Goal: Transaction & Acquisition: Download file/media

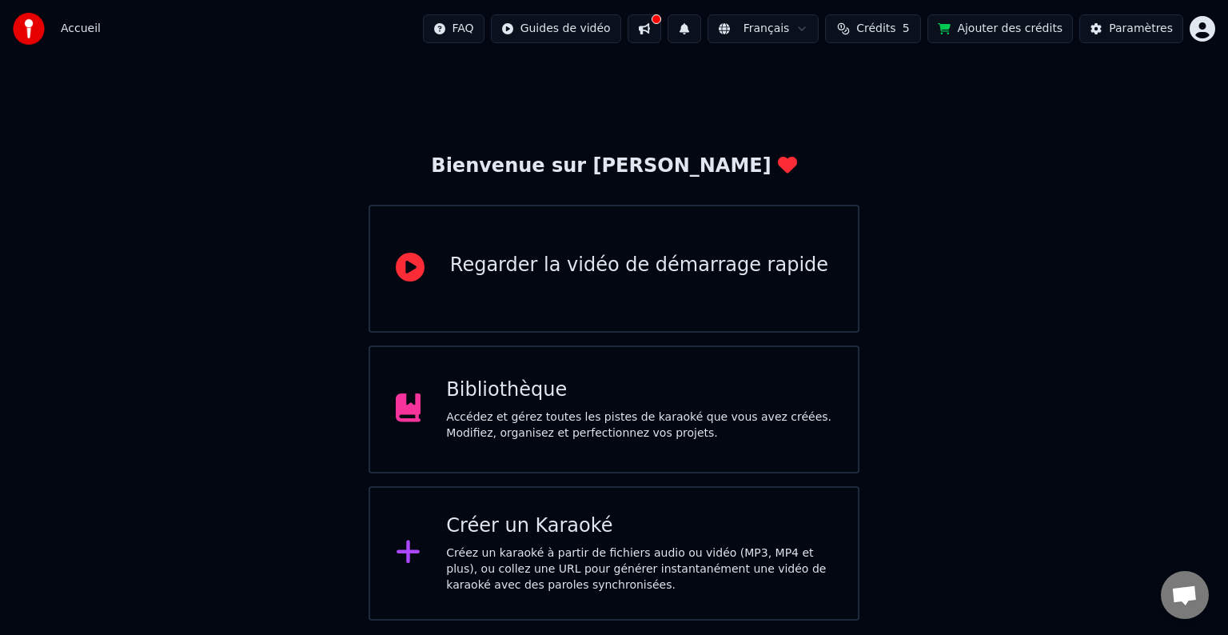
click at [620, 409] on div "Accédez et gérez toutes les pistes de karaoké que vous avez créées. Modifiez, o…" at bounding box center [639, 425] width 386 height 32
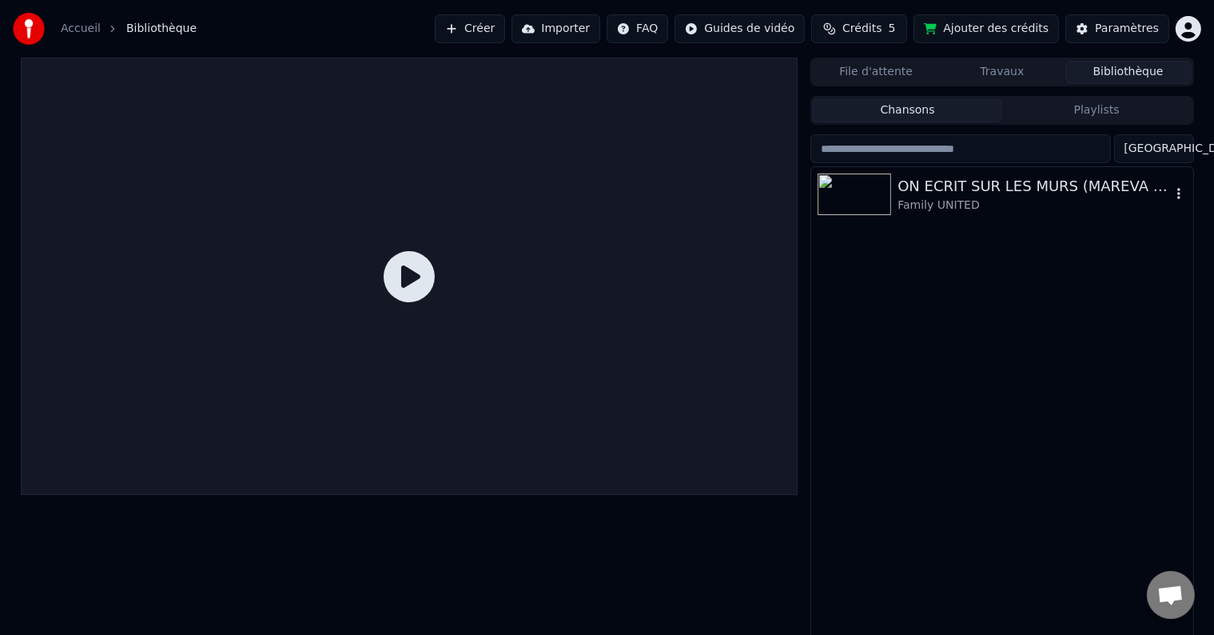
click at [946, 182] on div "ON ECRIT SUR LES MURS (MAREVA VERSION)" at bounding box center [1033, 186] width 273 height 22
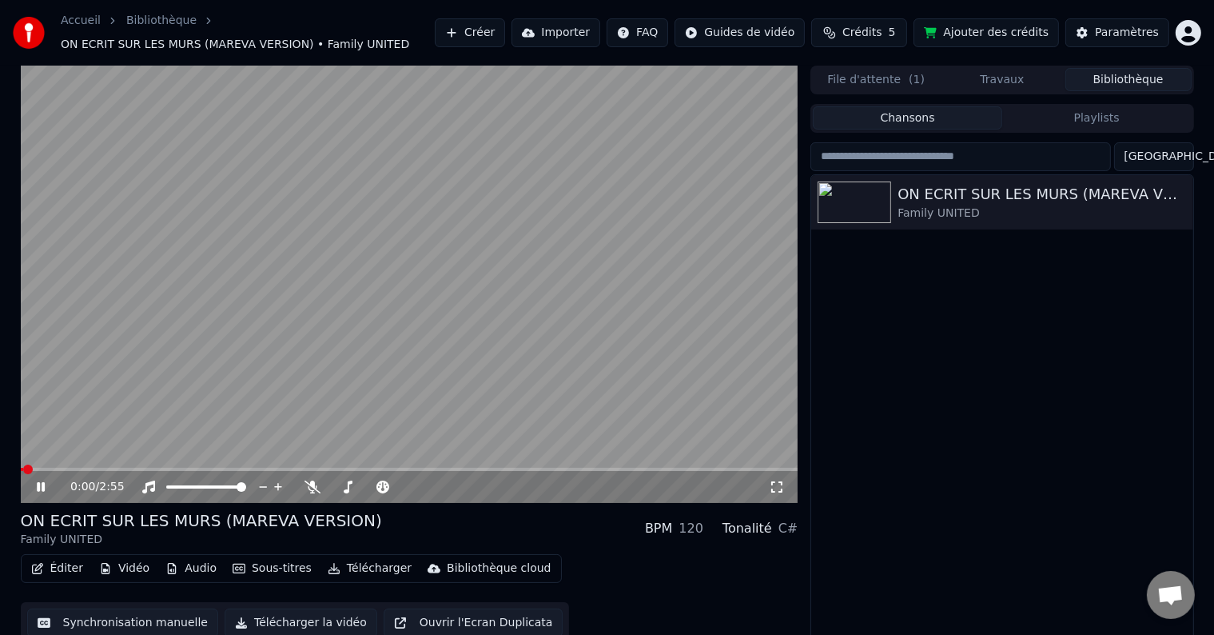
click at [40, 486] on icon at bounding box center [53, 486] width 38 height 13
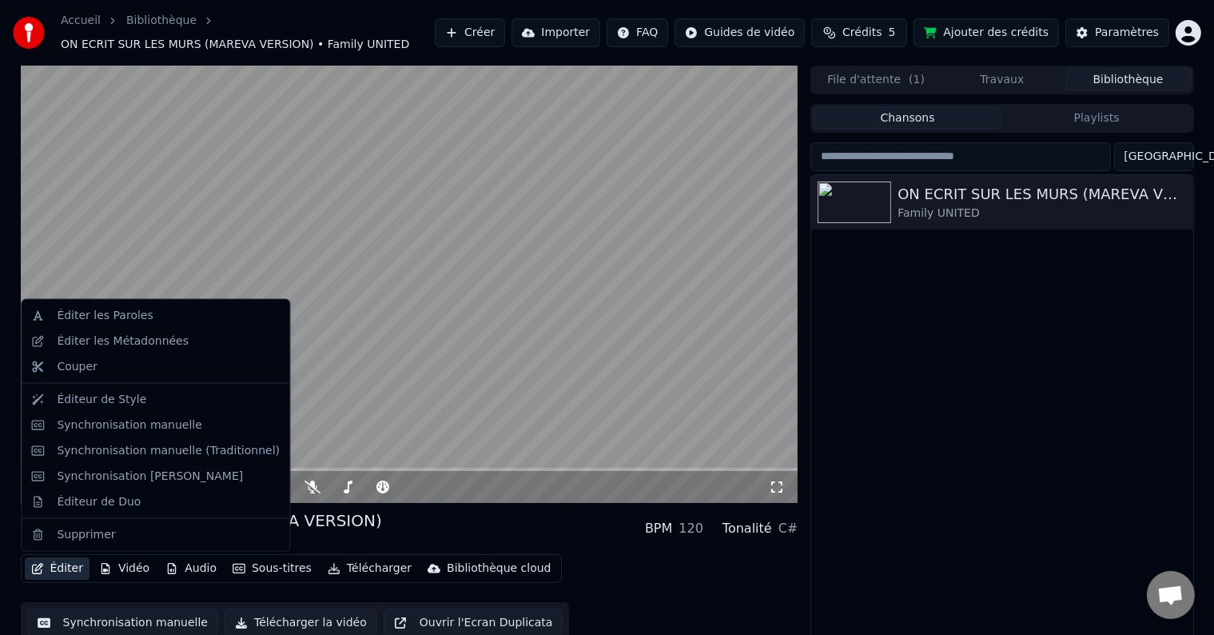
click at [66, 565] on button "Éditer" at bounding box center [57, 568] width 65 height 22
click at [158, 333] on div "Éditer les Métadonnées" at bounding box center [123, 341] width 132 height 16
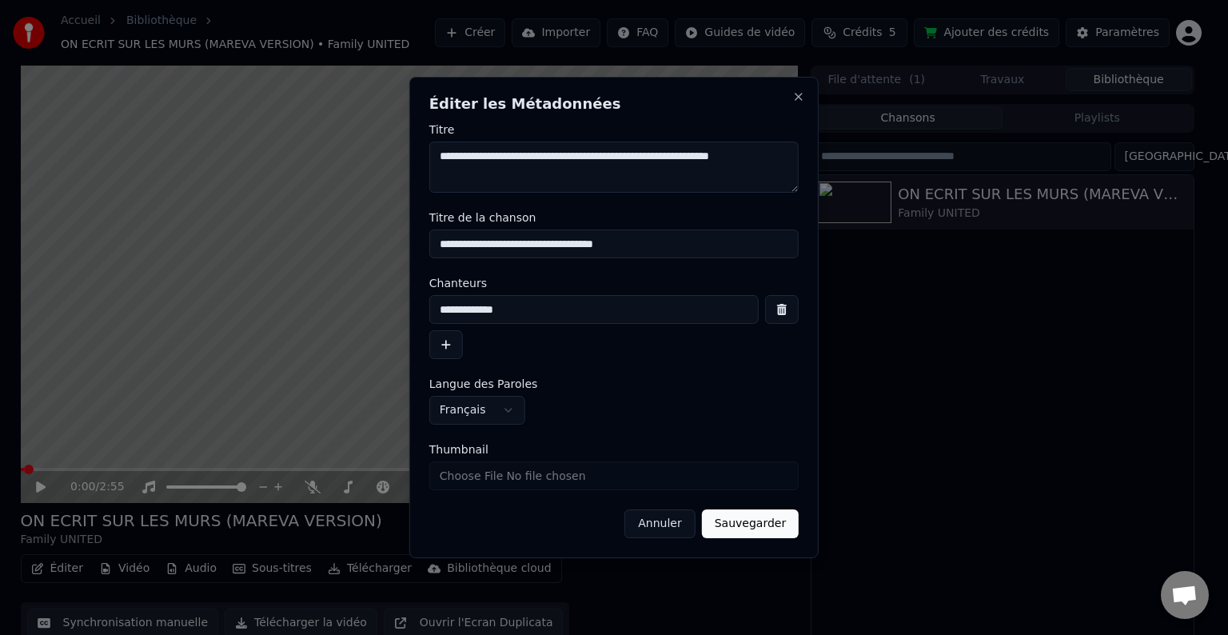
click at [806, 93] on div "**********" at bounding box center [613, 317] width 409 height 481
click at [794, 100] on button "Close" at bounding box center [798, 96] width 13 height 13
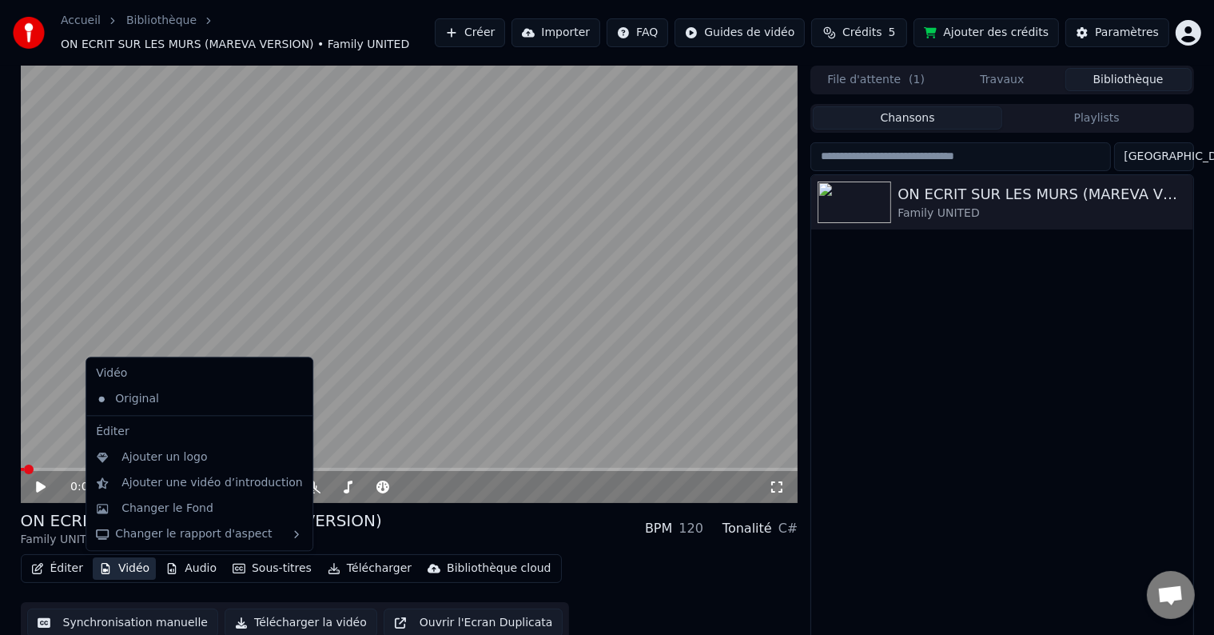
click at [112, 572] on button "Vidéo" at bounding box center [124, 568] width 63 height 22
click at [189, 506] on div "Changer le Fond" at bounding box center [167, 508] width 92 height 16
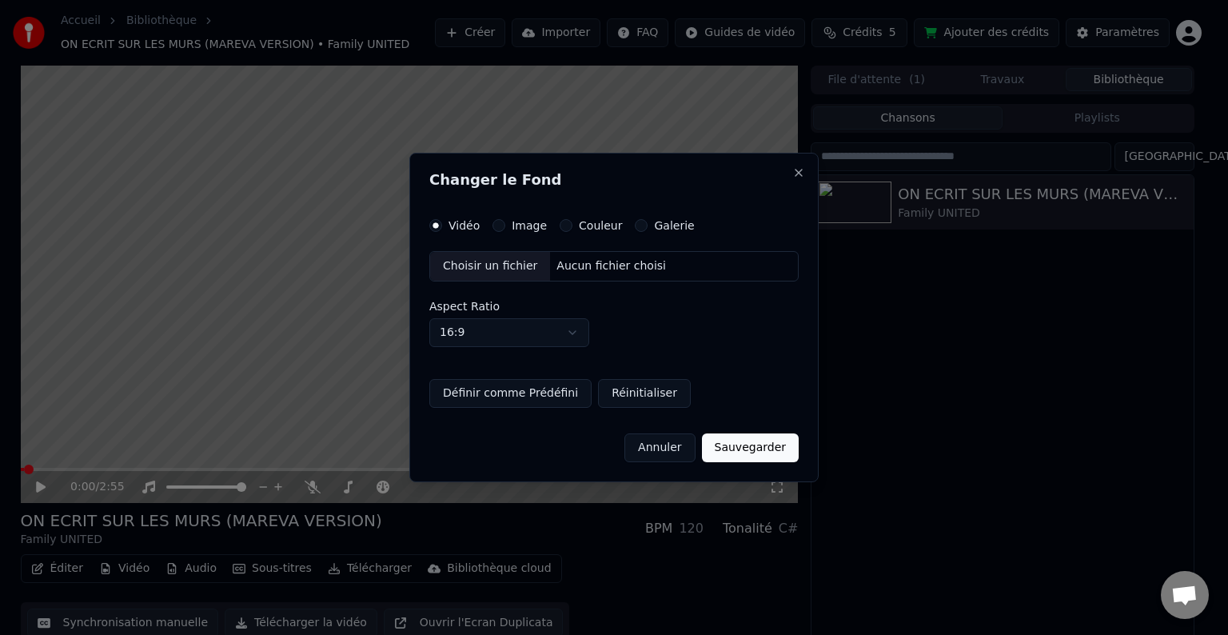
click at [499, 269] on div "Choisir un fichier" at bounding box center [490, 266] width 120 height 29
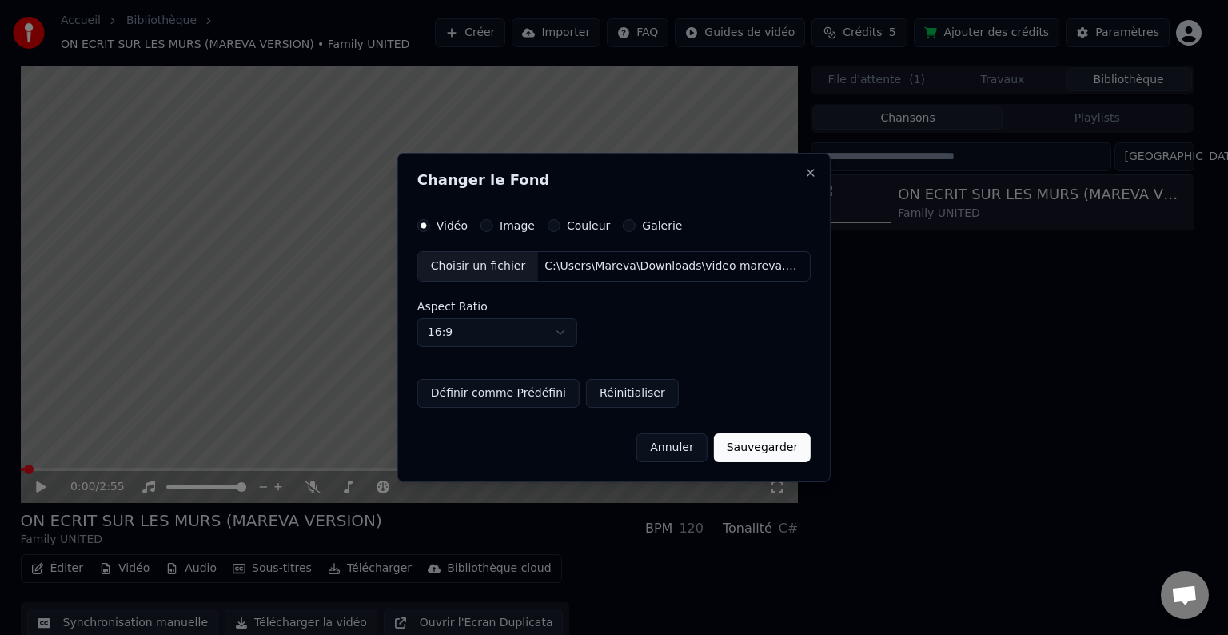
click at [765, 445] on button "Sauvegarder" at bounding box center [762, 447] width 97 height 29
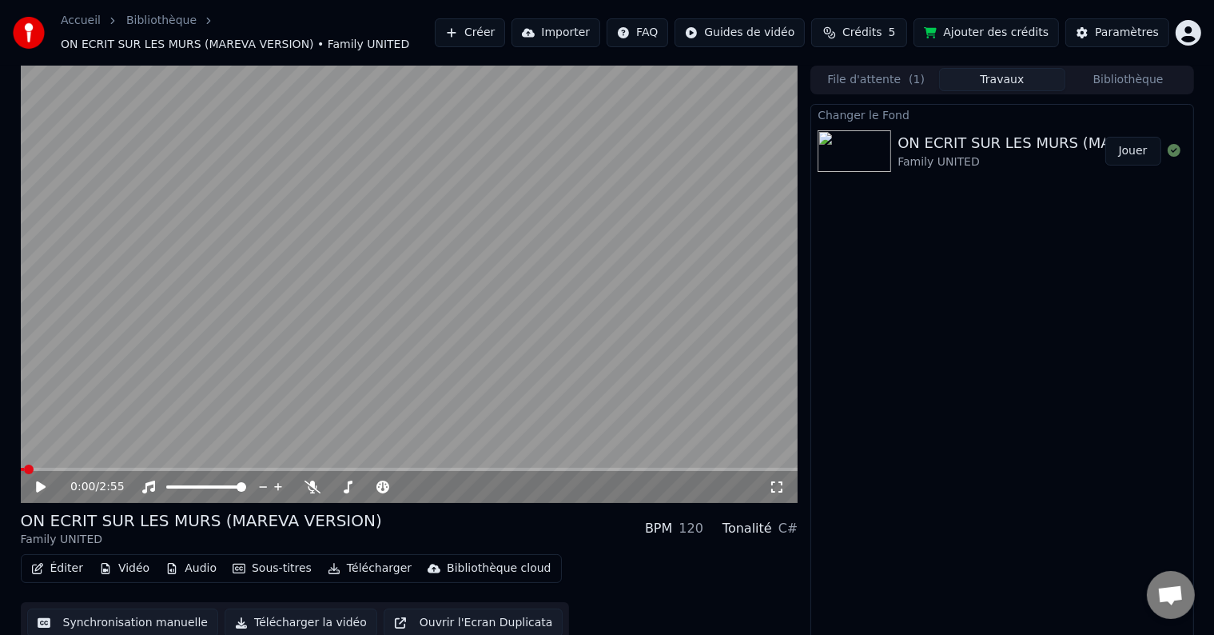
click at [1137, 159] on button "Jouer" at bounding box center [1133, 151] width 56 height 29
click at [32, 491] on div "0:31 / 2:55" at bounding box center [409, 487] width 765 height 16
click at [38, 490] on icon at bounding box center [41, 487] width 8 height 10
click at [24, 470] on span at bounding box center [23, 469] width 5 height 3
click at [21, 468] on span at bounding box center [26, 469] width 10 height 10
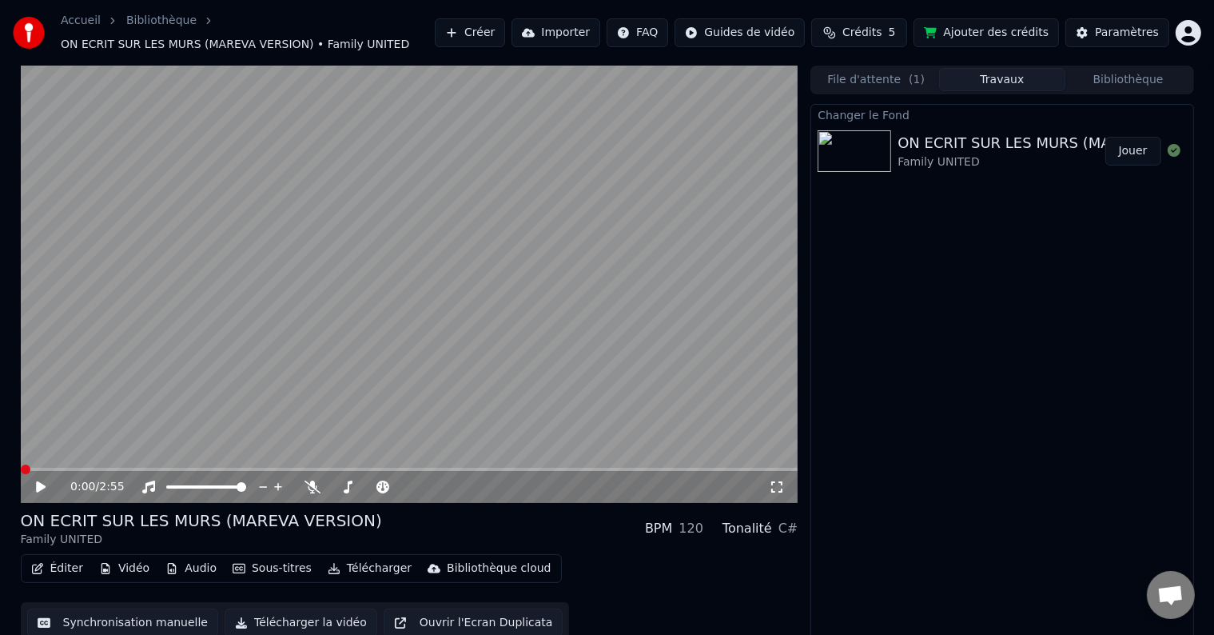
click at [43, 486] on icon at bounding box center [41, 486] width 10 height 11
click at [782, 492] on icon at bounding box center [777, 486] width 16 height 13
click at [21, 470] on span at bounding box center [21, 469] width 0 height 3
click at [783, 494] on div "0:00 / 2:55" at bounding box center [409, 487] width 765 height 16
click at [782, 491] on icon at bounding box center [776, 486] width 11 height 11
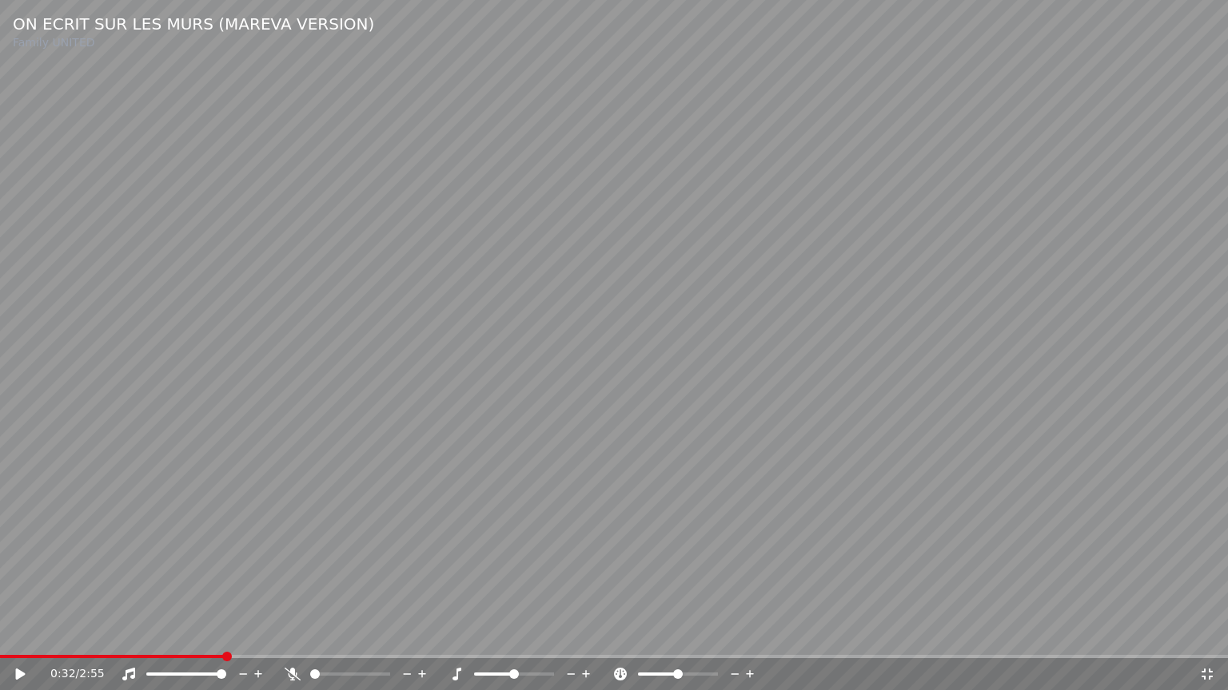
click at [224, 634] on span at bounding box center [112, 656] width 224 height 3
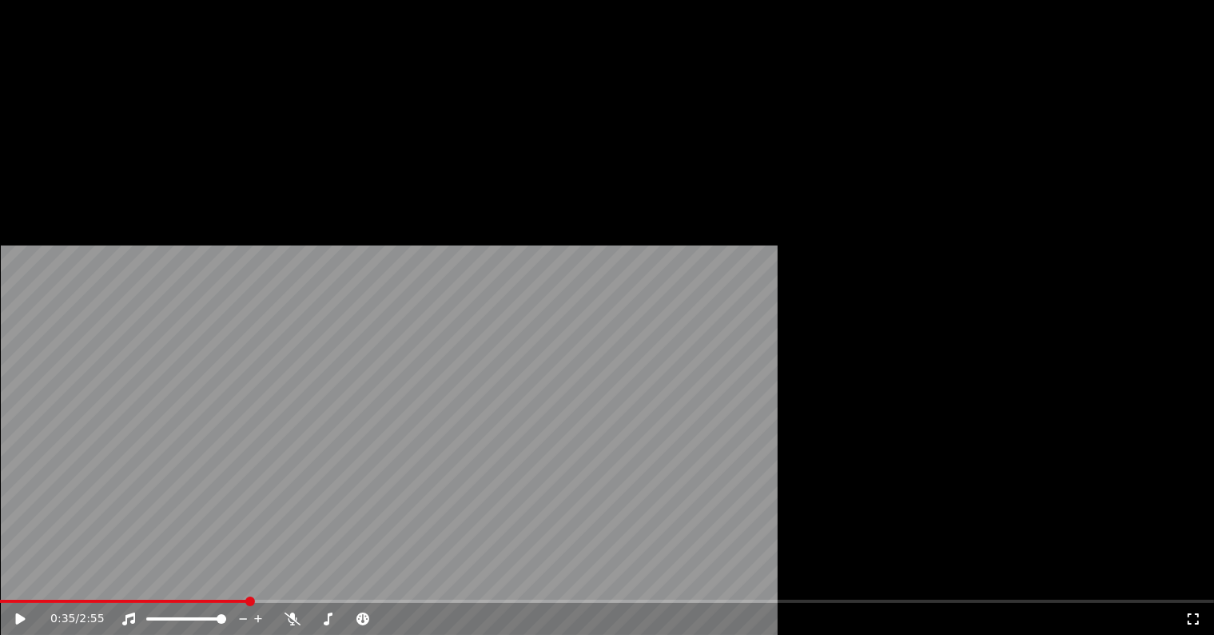
click at [125, 142] on button "Vidéo" at bounding box center [124, 131] width 63 height 22
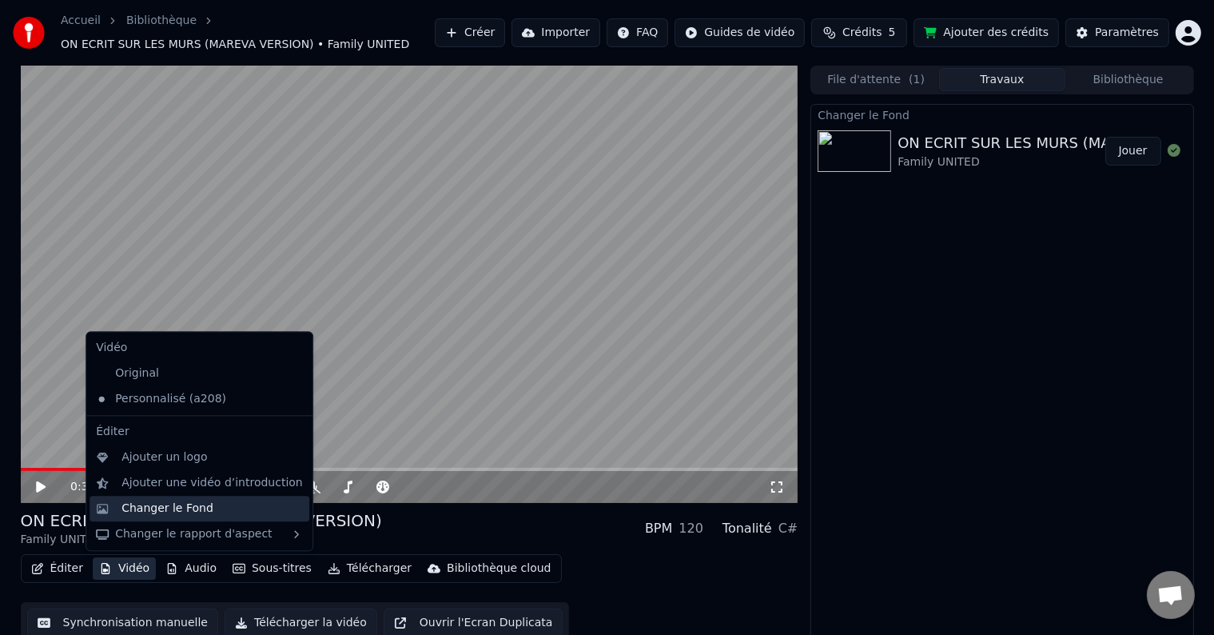
click at [166, 508] on div "Changer le Fond" at bounding box center [167, 508] width 92 height 16
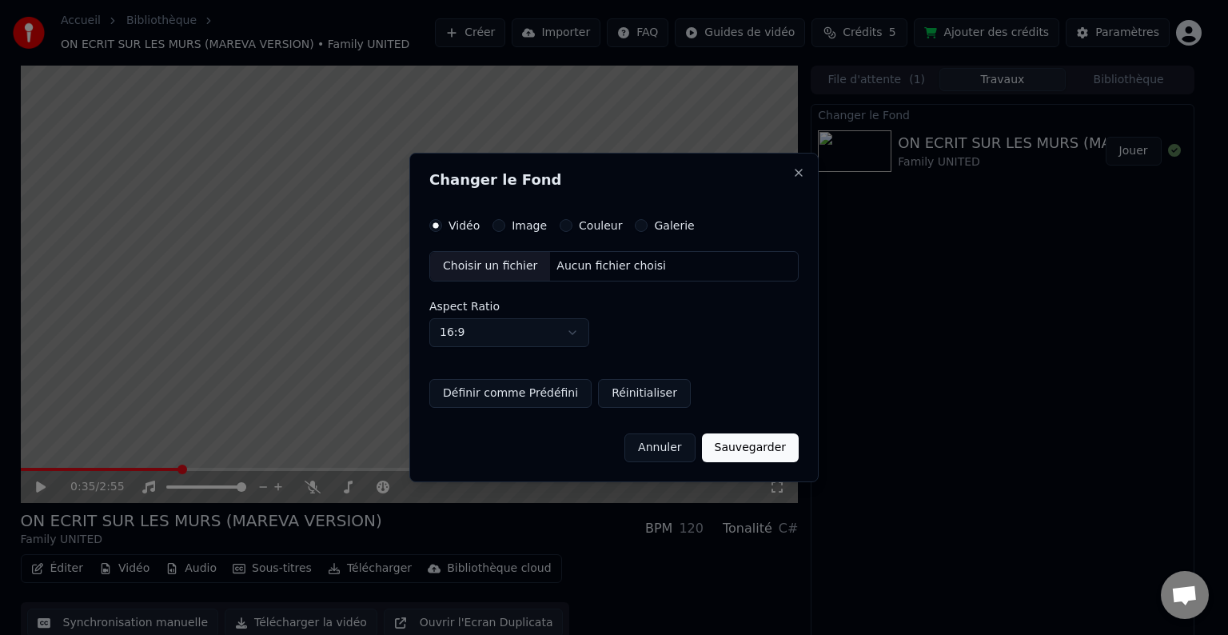
click at [519, 266] on div "Choisir un fichier" at bounding box center [490, 266] width 120 height 29
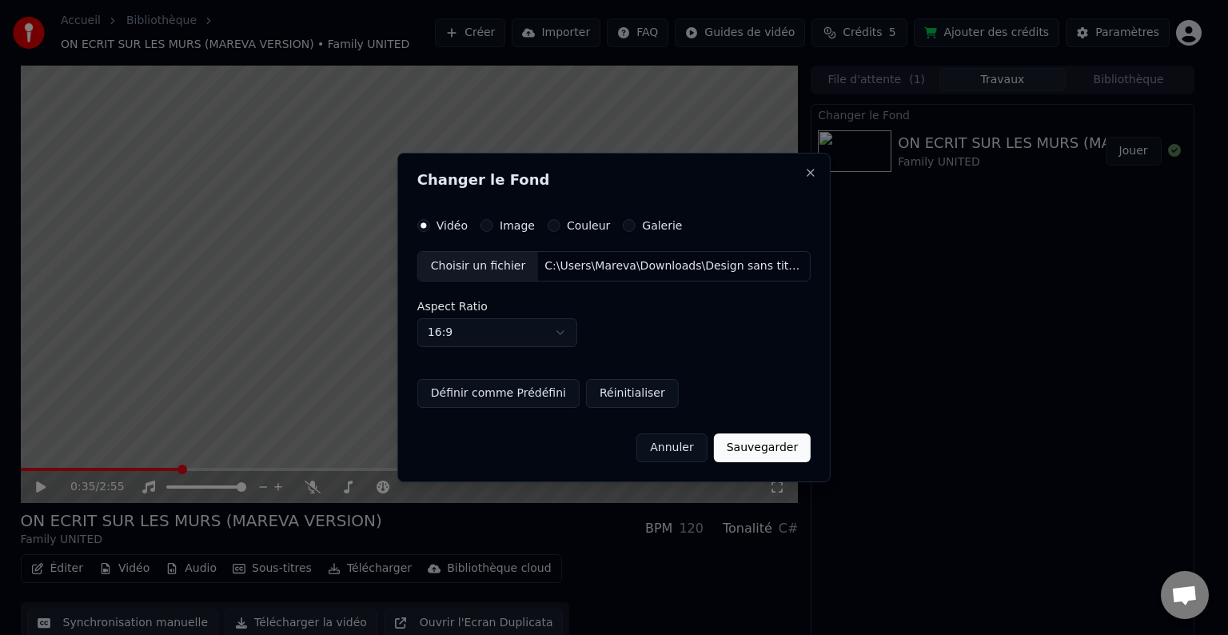
click at [779, 448] on button "Sauvegarder" at bounding box center [762, 447] width 97 height 29
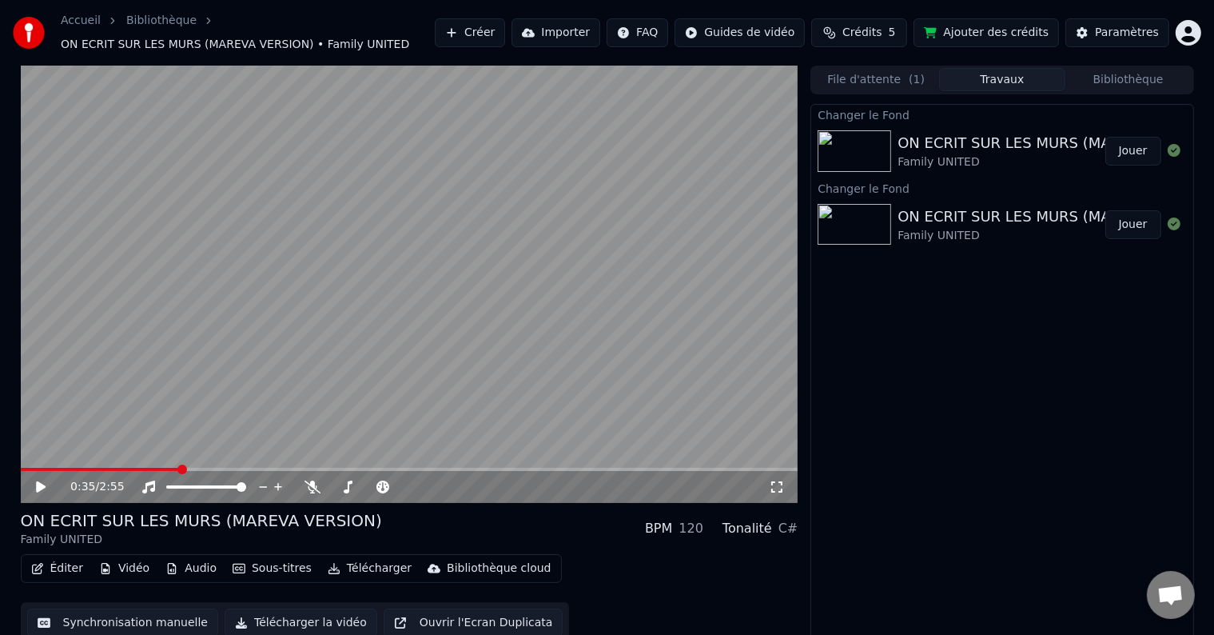
click at [1144, 153] on button "Jouer" at bounding box center [1133, 151] width 56 height 29
click at [779, 489] on icon at bounding box center [777, 486] width 16 height 13
click at [595, 112] on video at bounding box center [410, 284] width 778 height 437
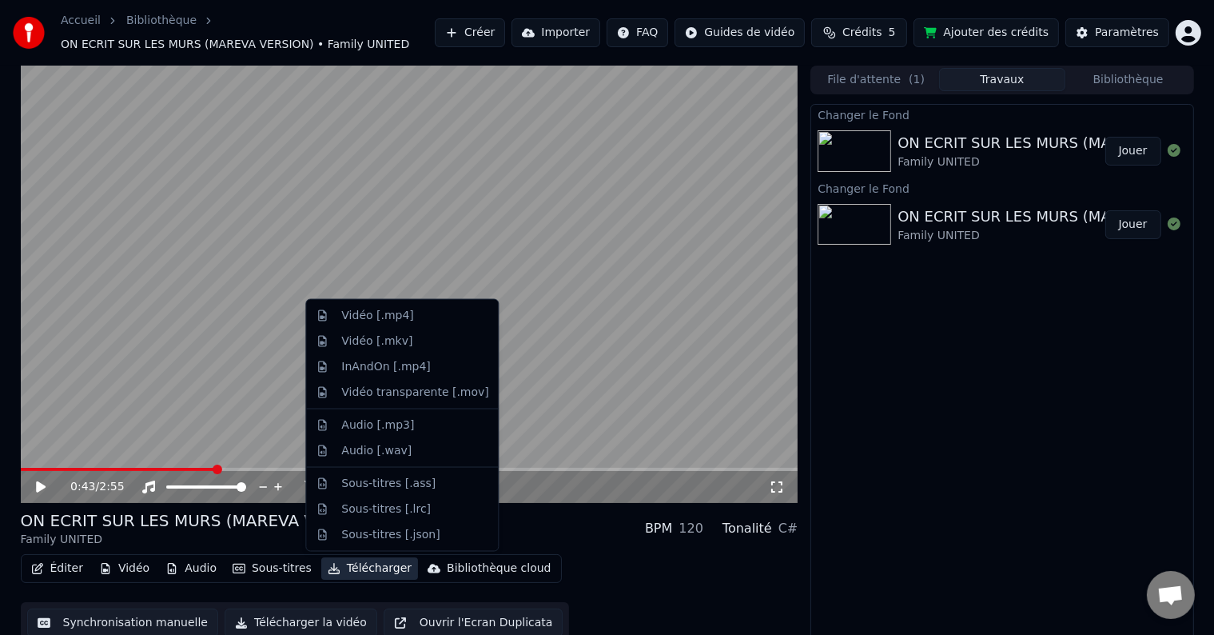
click at [336, 566] on button "Télécharger" at bounding box center [369, 568] width 97 height 22
click at [382, 311] on div "Vidéo [.mp4]" at bounding box center [377, 316] width 72 height 16
